Goal: Task Accomplishment & Management: Complete application form

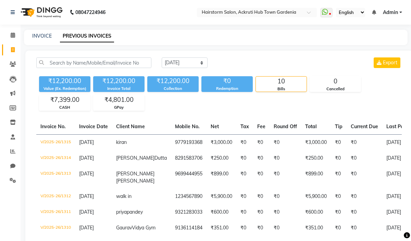
select select "[DATE]"
click at [39, 35] on link "INVOICE" at bounding box center [42, 36] width 20 height 6
select select "279"
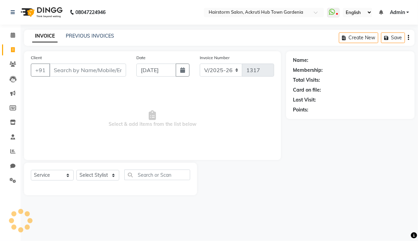
select select "product"
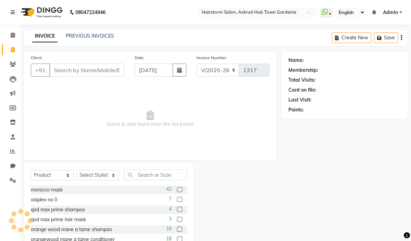
click at [89, 70] on input "Client" at bounding box center [86, 70] width 75 height 13
click at [90, 70] on input "Client" at bounding box center [86, 70] width 75 height 13
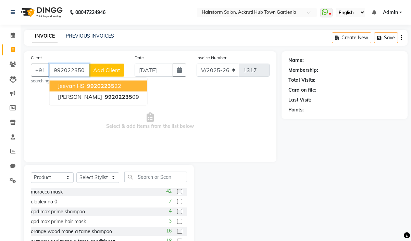
type input "9920223509"
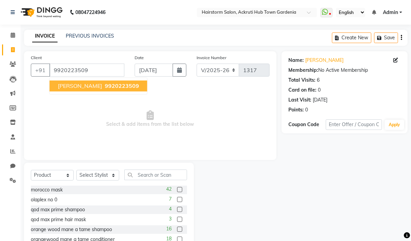
click at [78, 87] on span "[PERSON_NAME]" at bounding box center [80, 86] width 44 height 7
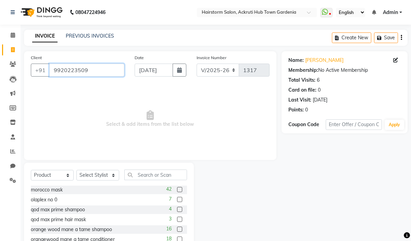
click at [96, 68] on input "9920223509" at bounding box center [86, 70] width 75 height 13
click at [112, 66] on input "9920223509" at bounding box center [86, 70] width 75 height 13
drag, startPoint x: 62, startPoint y: 175, endPoint x: 62, endPoint y: 171, distance: 3.8
click at [62, 175] on select "Select Service Product Membership Package Voucher Prepaid Gift Card" at bounding box center [52, 175] width 43 height 11
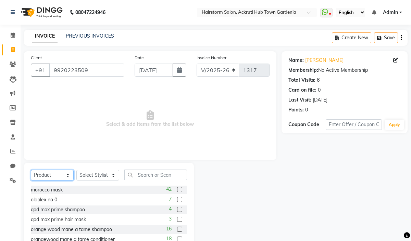
select select "service"
click at [31, 171] on select "Select Service Product Membership Package Voucher Prepaid Gift Card" at bounding box center [52, 175] width 43 height 11
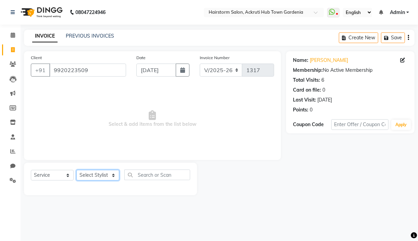
click at [90, 173] on select "Select Stylist [PERSON_NAME] deepak [PERSON_NAME] Neha [PERSON_NAME] [PERSON_NA…" at bounding box center [97, 175] width 43 height 11
select select "59937"
click at [76, 171] on select "Select Stylist [PERSON_NAME] deepak [PERSON_NAME] Neha [PERSON_NAME] [PERSON_NA…" at bounding box center [97, 175] width 43 height 11
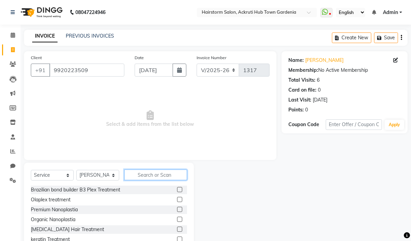
click at [147, 174] on input "text" at bounding box center [155, 175] width 63 height 11
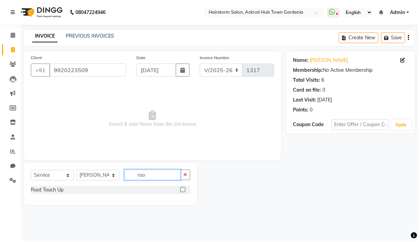
type input "roo"
click at [183, 192] on label at bounding box center [182, 189] width 5 height 5
click at [183, 192] on input "checkbox" at bounding box center [182, 190] width 4 height 4
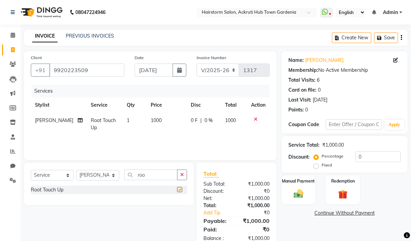
checkbox input "false"
click at [298, 197] on img at bounding box center [298, 193] width 16 height 11
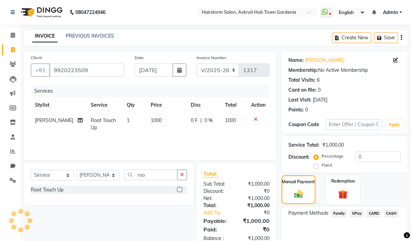
scroll to position [31, 0]
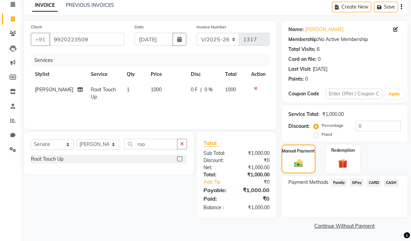
click at [353, 182] on span "GPay" at bounding box center [357, 183] width 14 height 8
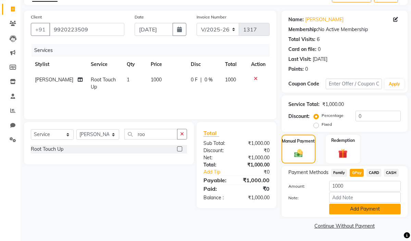
scroll to position [41, 0]
click at [362, 208] on button "Add Payment" at bounding box center [365, 209] width 72 height 11
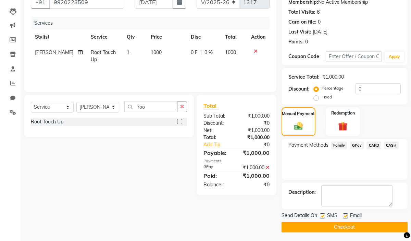
scroll to position [70, 0]
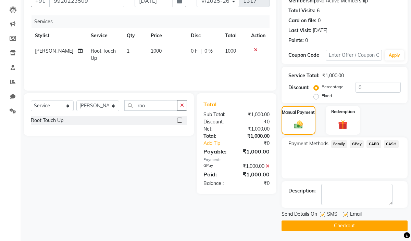
click at [365, 226] on button "Checkout" at bounding box center [345, 226] width 126 height 11
